Goal: Navigation & Orientation: Find specific page/section

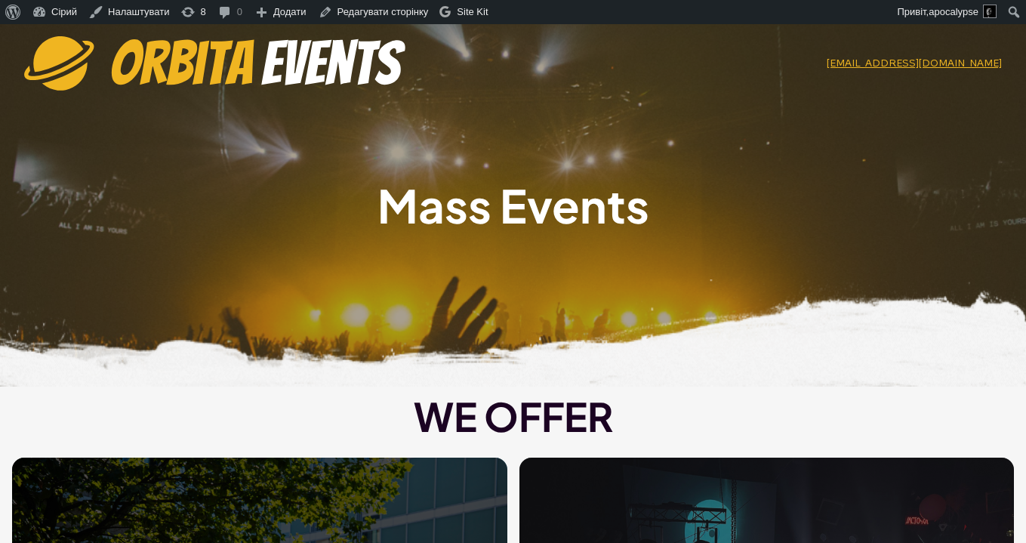
click at [334, 63] on img at bounding box center [214, 63] width 381 height 54
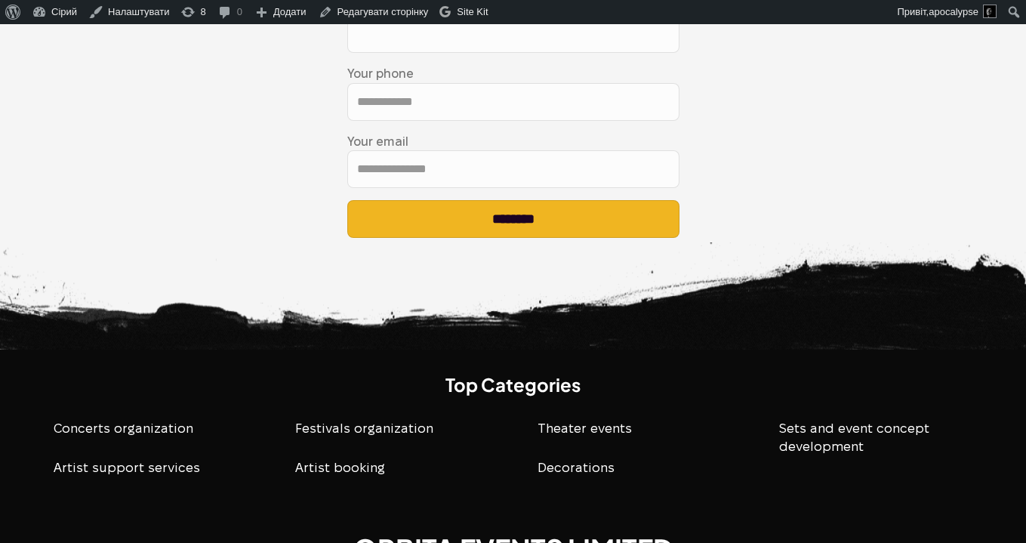
scroll to position [3057, 0]
